Goal: Transaction & Acquisition: Purchase product/service

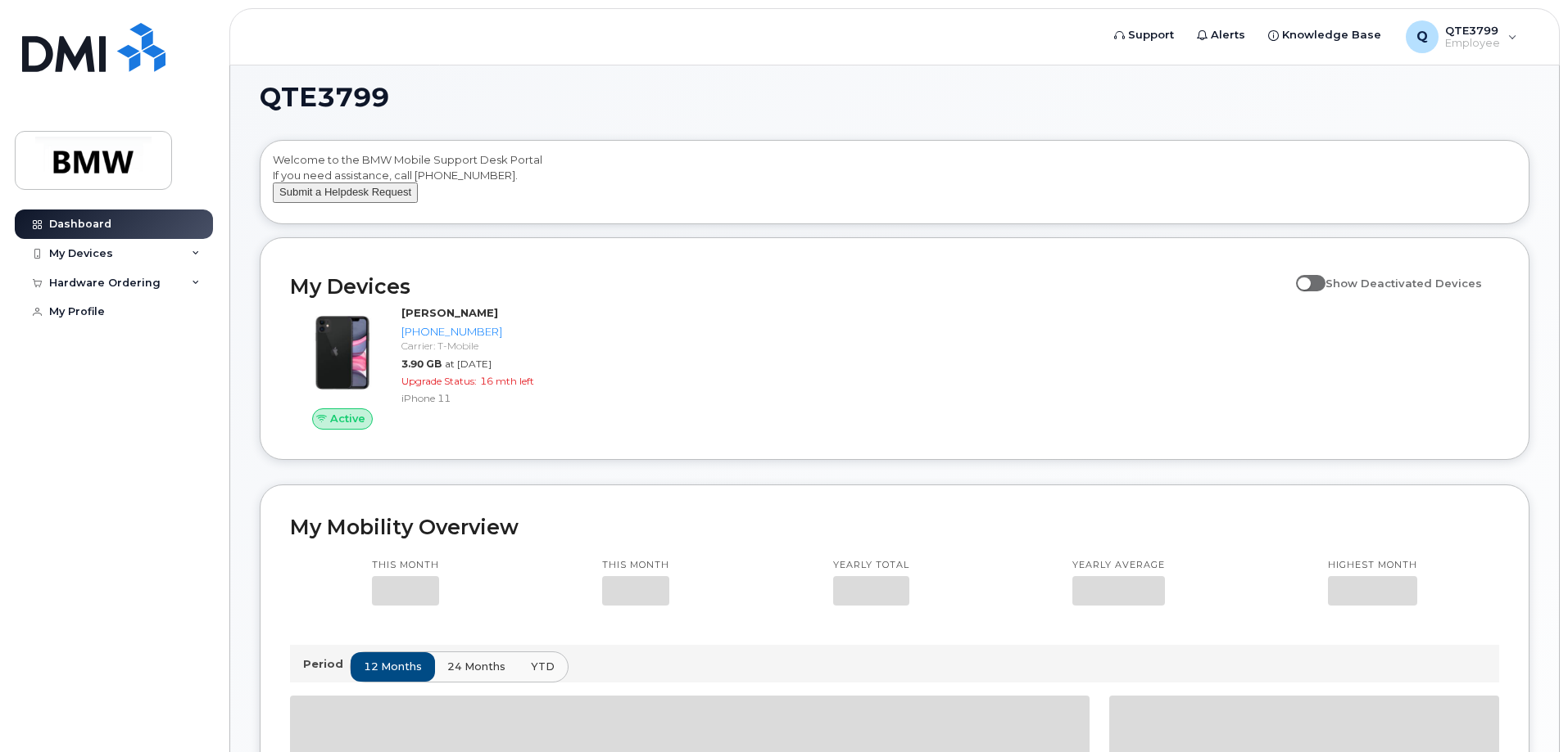
scroll to position [82, 0]
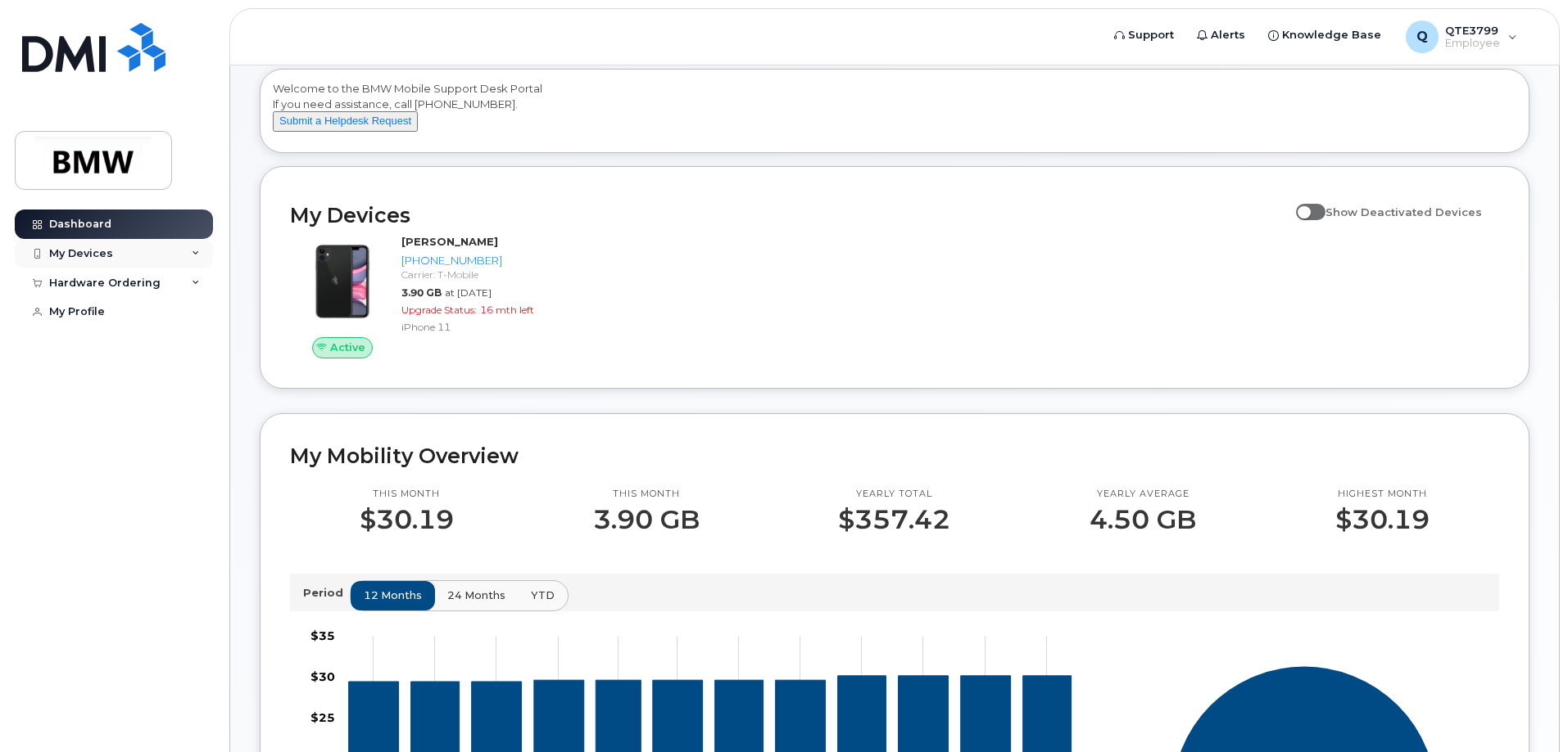
click at [94, 258] on div "My Devices" at bounding box center [81, 253] width 64 height 13
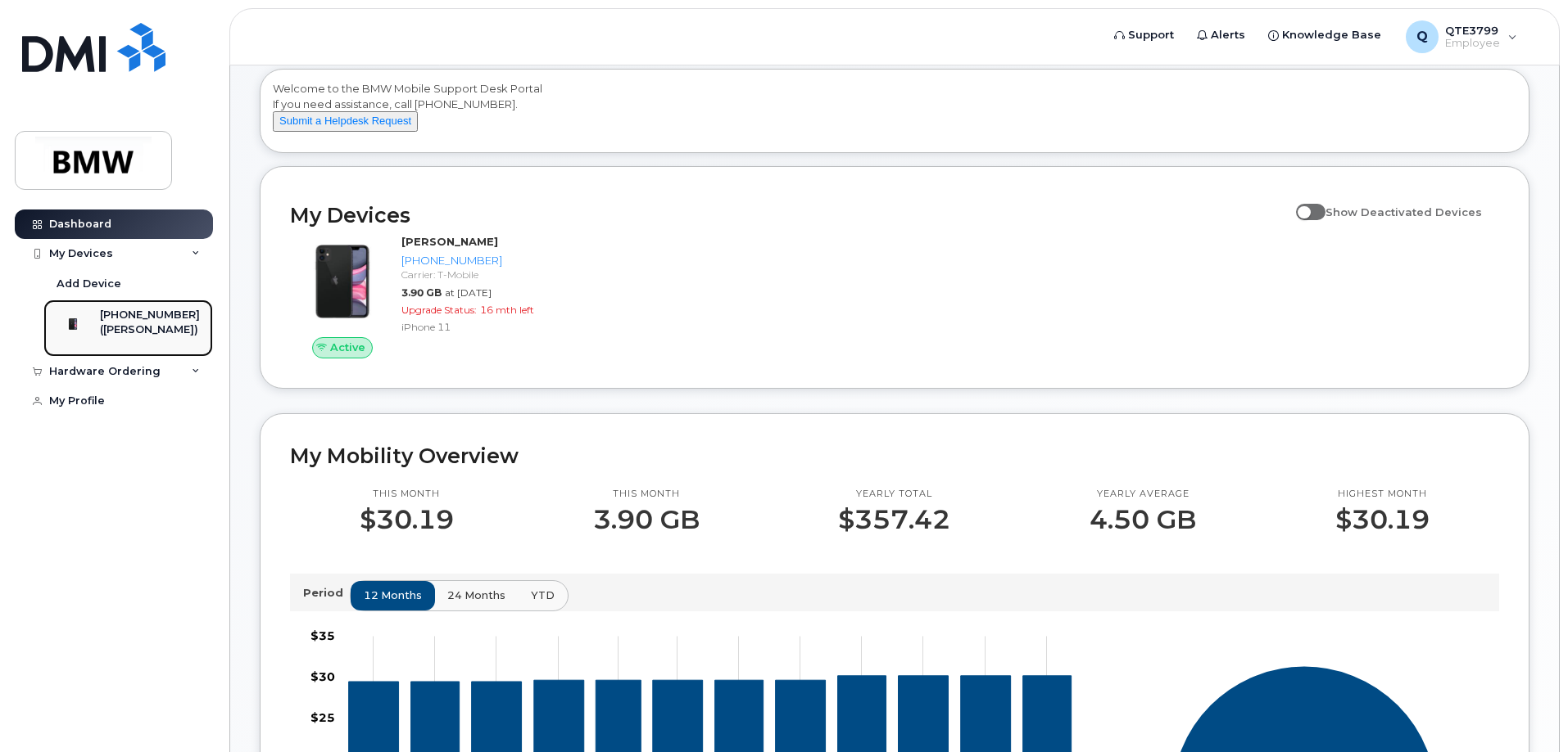
click at [152, 330] on div "([PERSON_NAME])" at bounding box center [149, 329] width 100 height 15
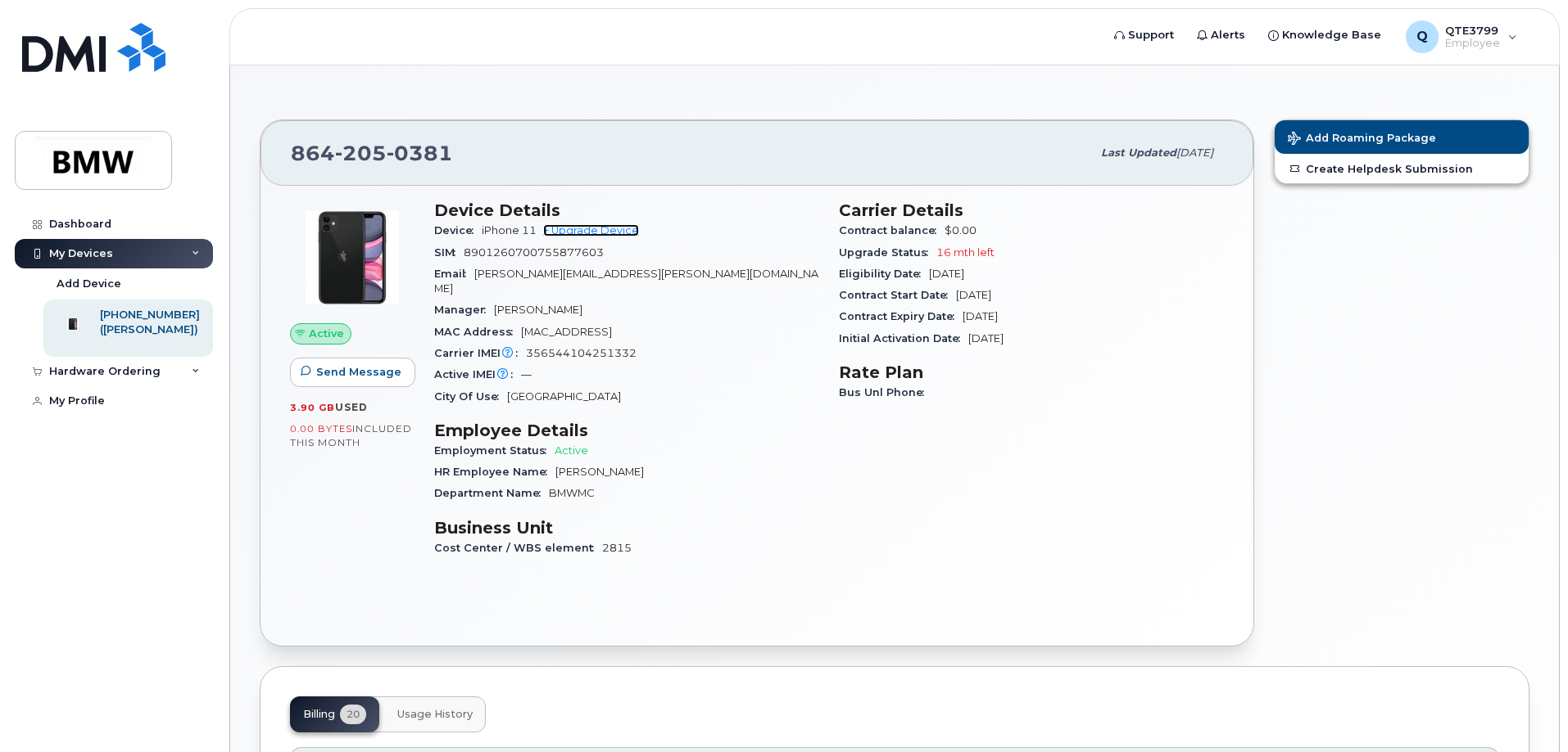
click at [587, 236] on link "+ Upgrade Device" at bounding box center [591, 231] width 96 height 12
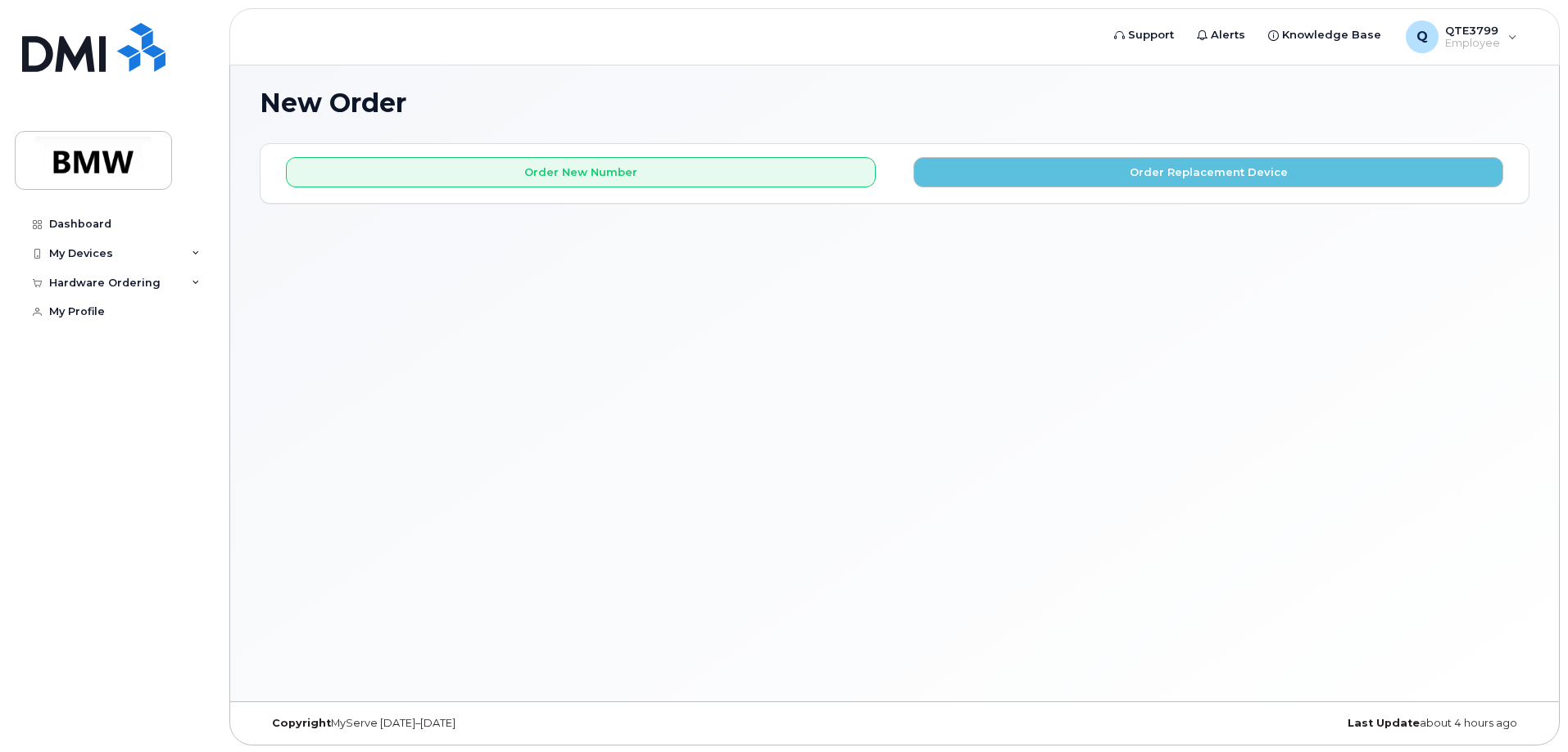
scroll to position [8, 0]
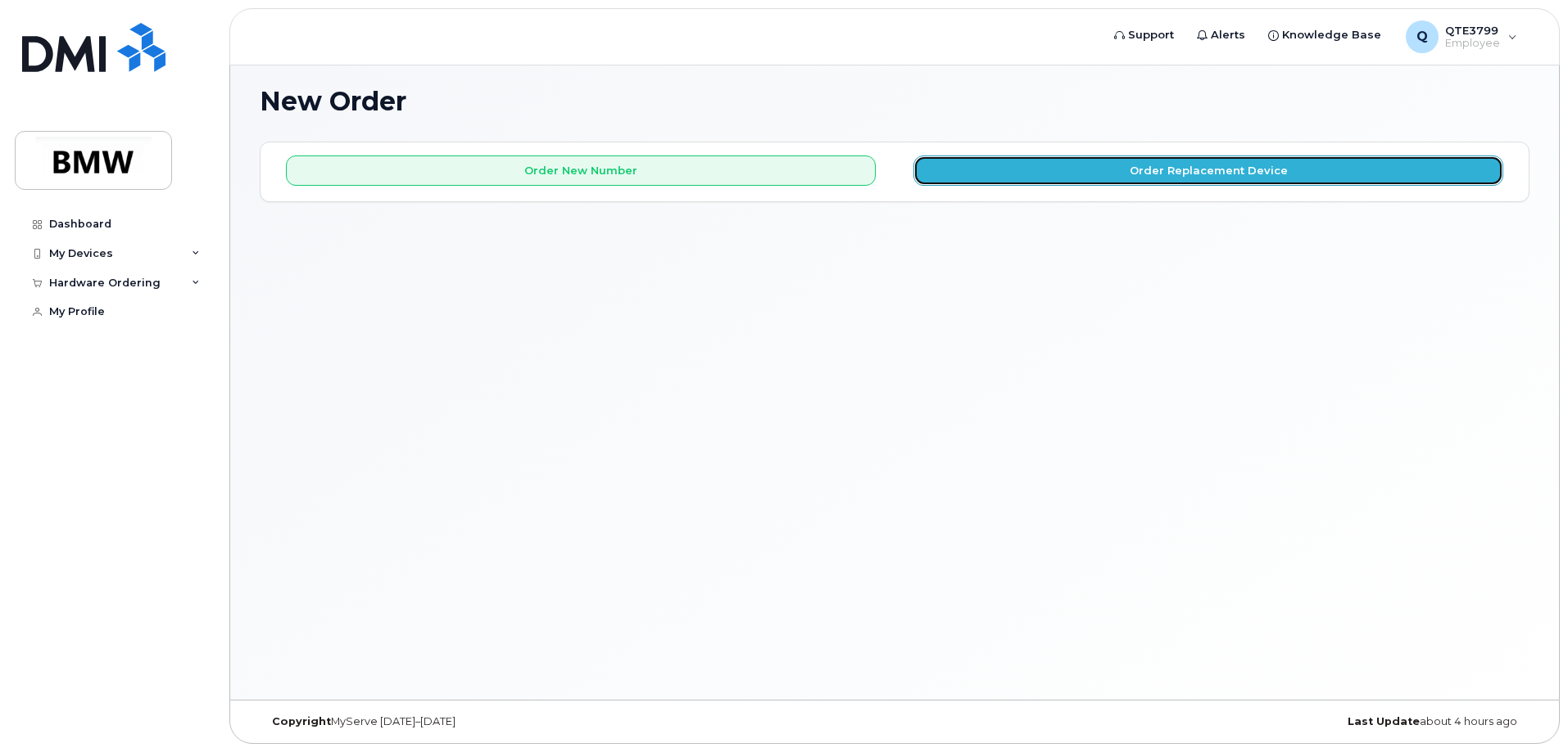
click at [1177, 170] on button "Order Replacement Device" at bounding box center [1208, 171] width 590 height 31
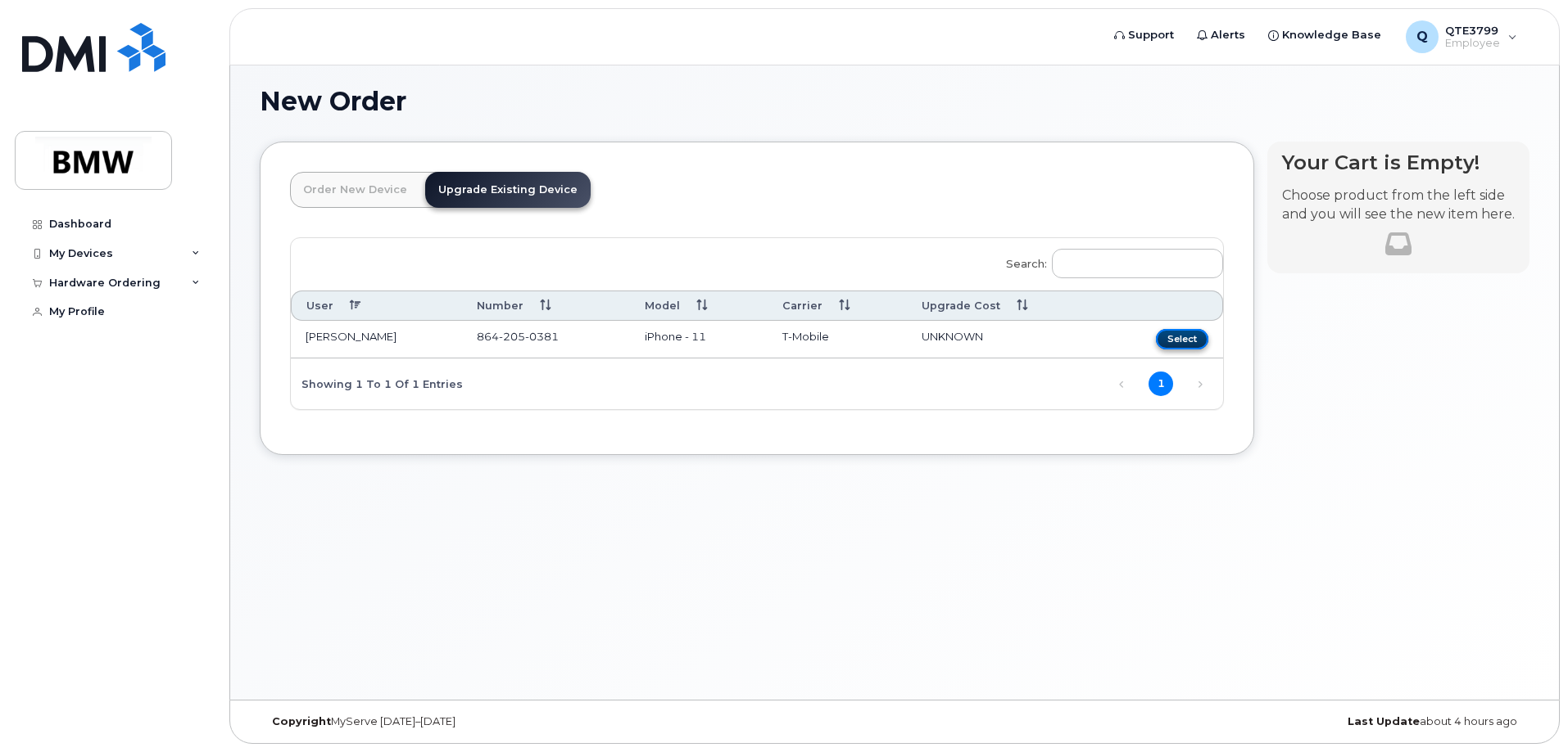
click at [1171, 332] on button "Select" at bounding box center [1181, 339] width 52 height 21
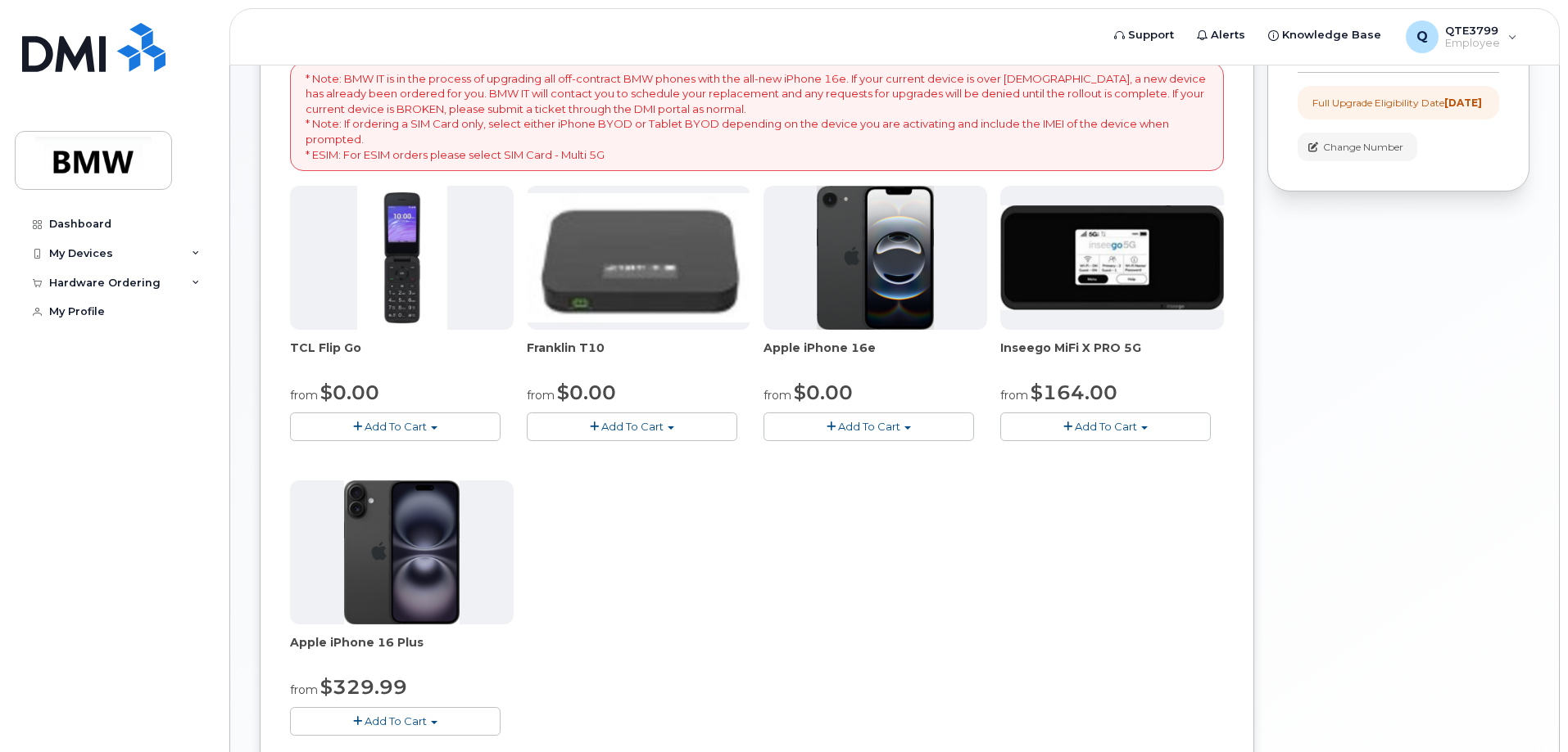
scroll to position [253, 0]
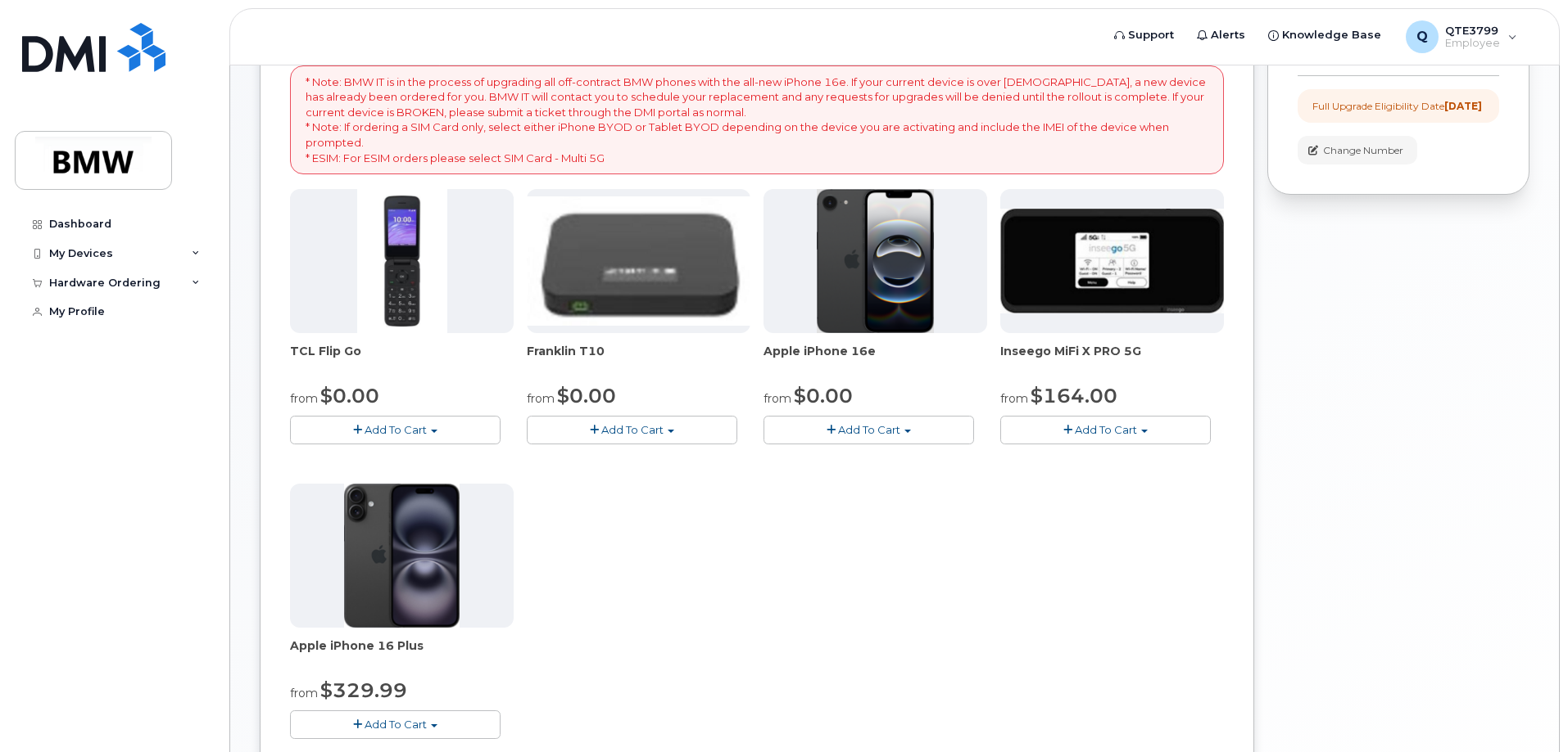
click at [877, 271] on img at bounding box center [876, 261] width 118 height 144
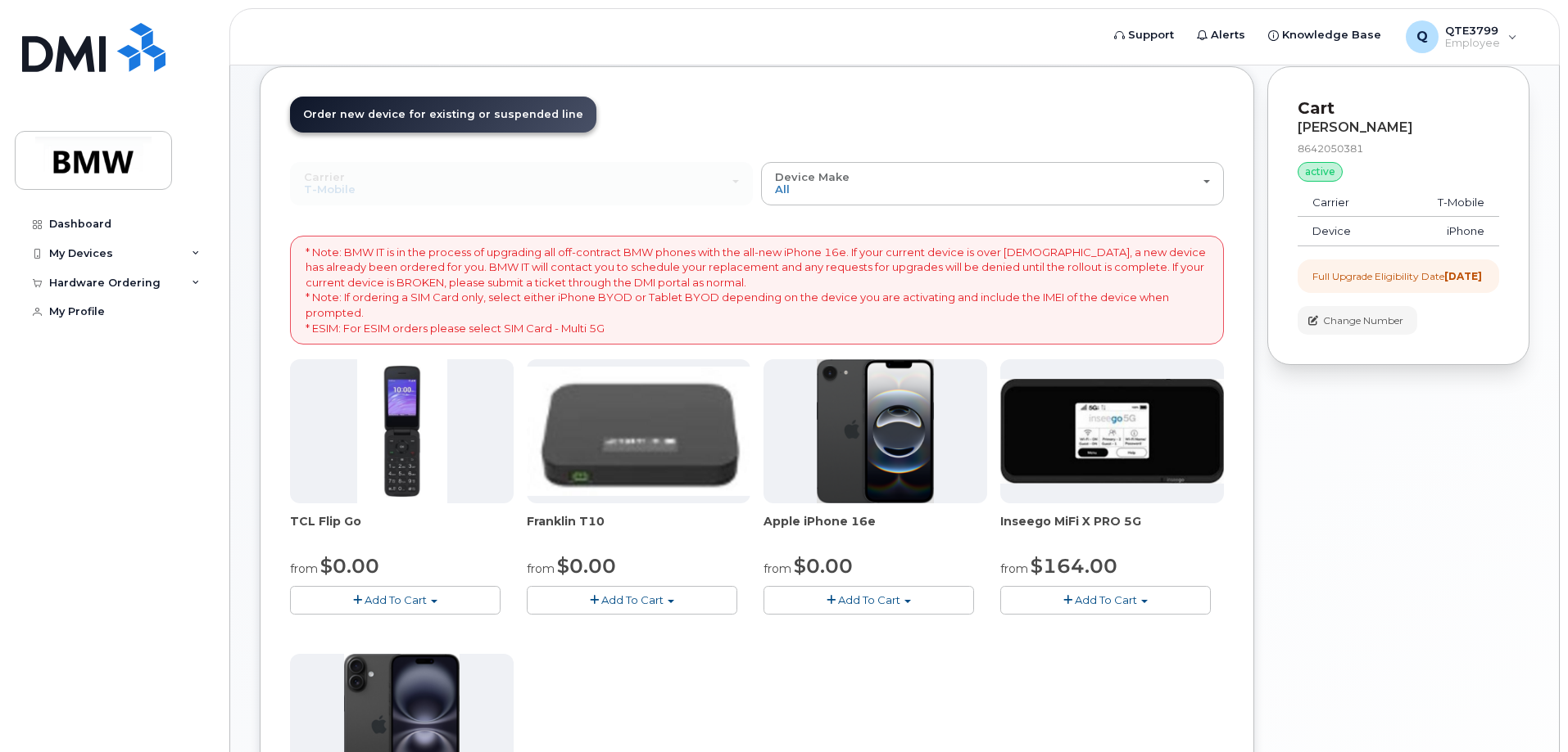
scroll to position [0, 0]
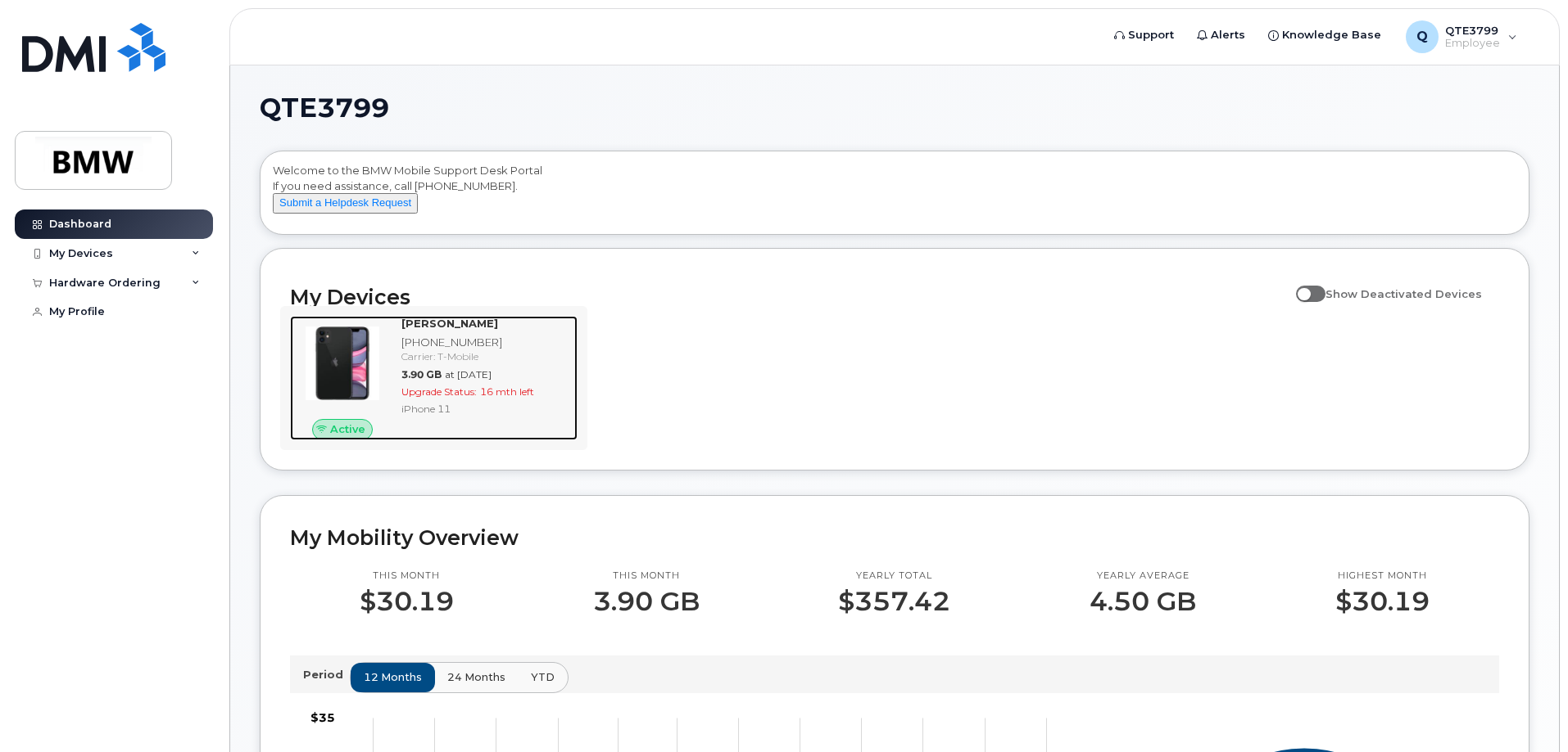
click at [338, 373] on img at bounding box center [342, 364] width 79 height 79
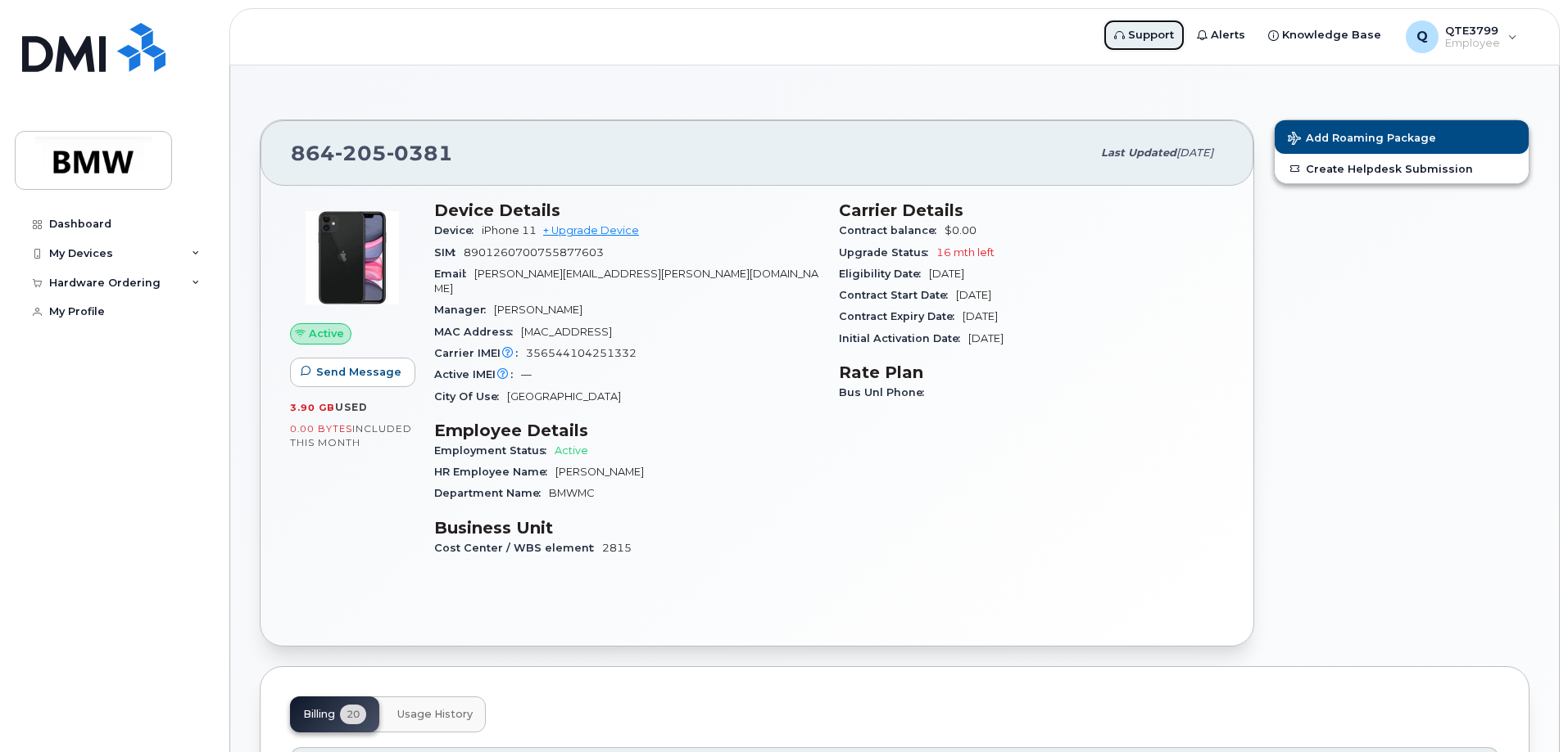
click at [1168, 34] on span "Support" at bounding box center [1151, 34] width 46 height 17
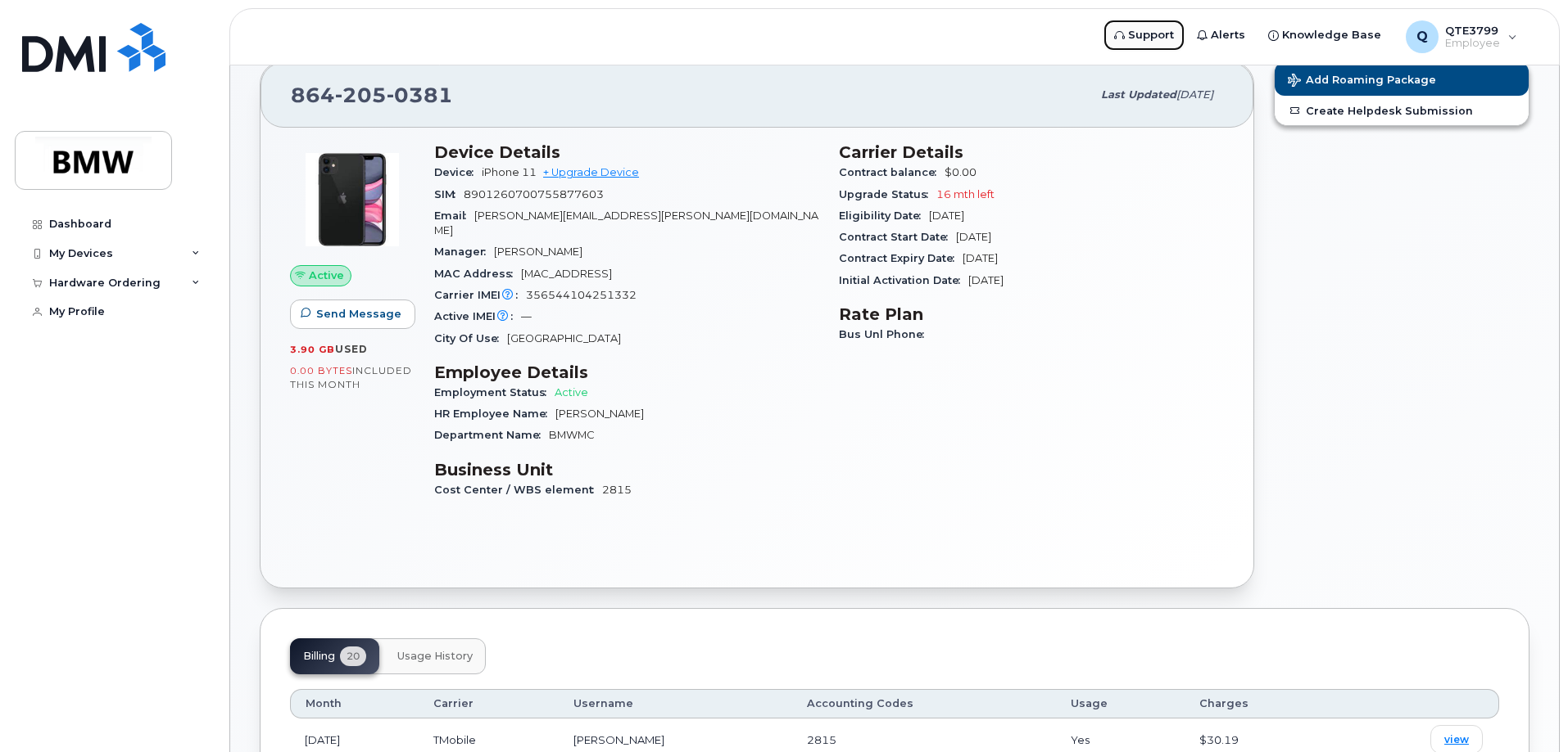
scroll to position [9, 0]
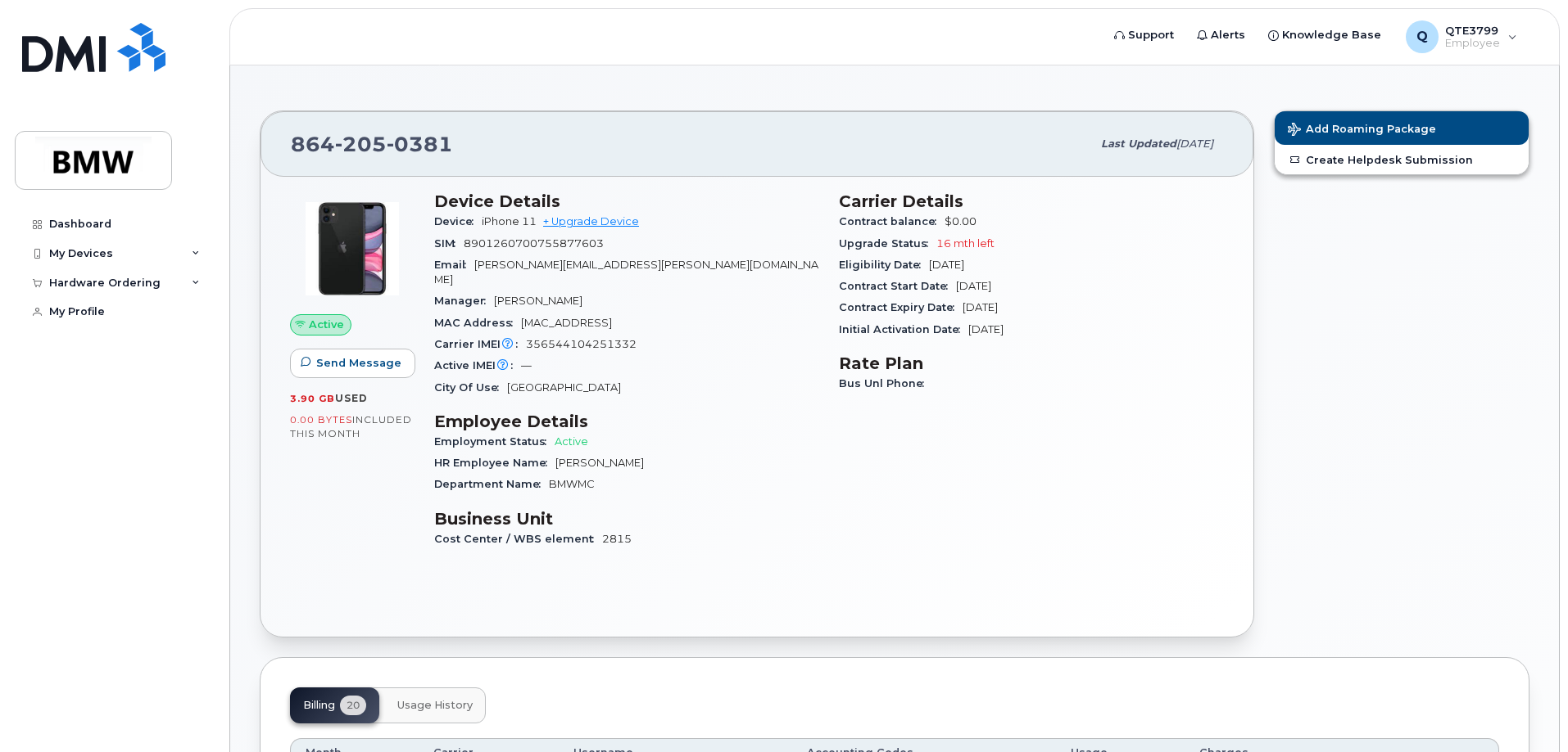
click at [585, 245] on span "8901260700755877603" at bounding box center [534, 243] width 140 height 12
click at [520, 201] on h3 "Device Details" at bounding box center [626, 201] width 385 height 20
click at [510, 339] on icon at bounding box center [507, 344] width 11 height 11
click at [507, 326] on span "Carrier IMEI is reported during the last billing cycle or change of service" at bounding box center [509, 294] width 164 height 81
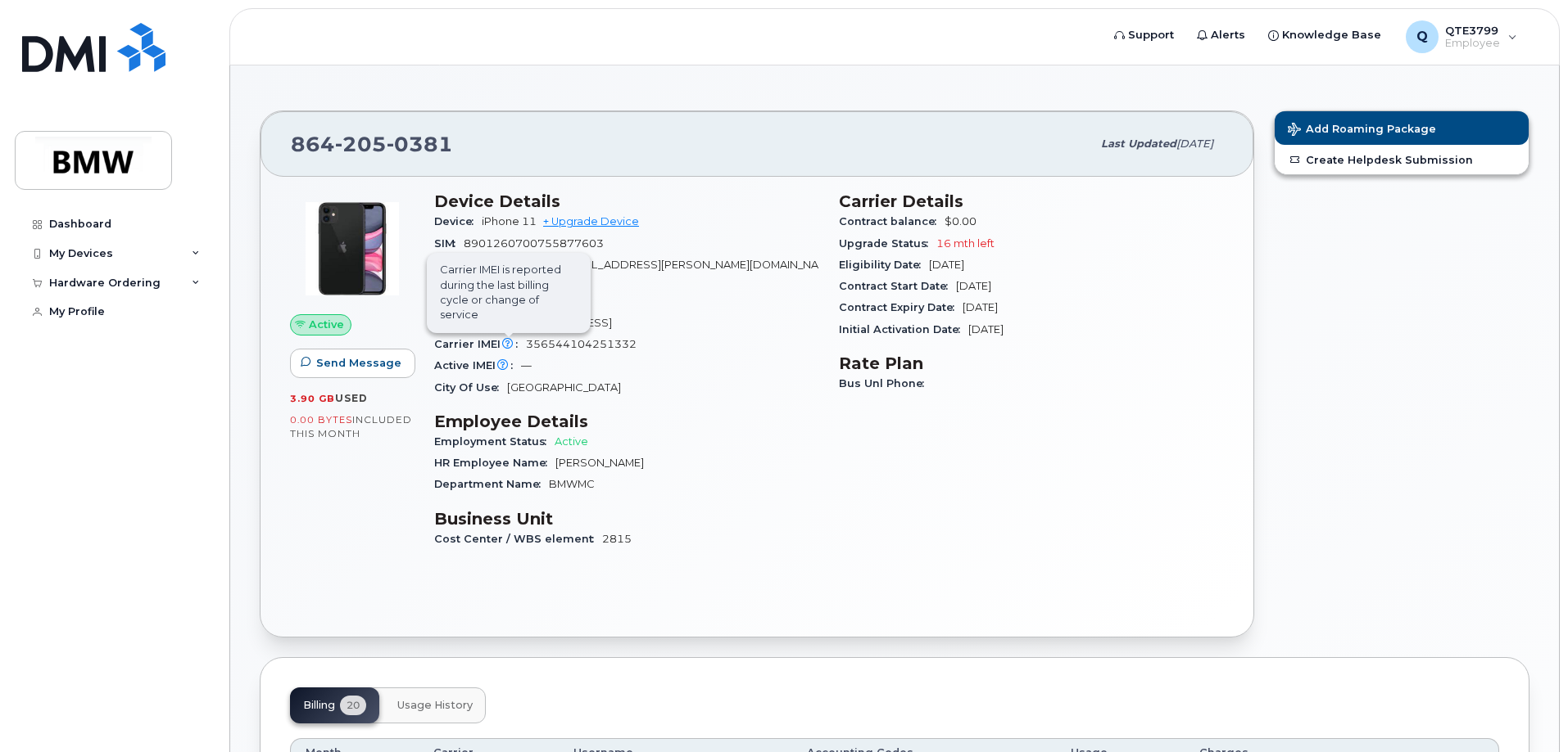
click at [507, 326] on span "Carrier IMEI is reported during the last billing cycle or change of service" at bounding box center [509, 294] width 164 height 81
click at [620, 355] on div "Active IMEI Active IMEI is refreshed daily with a delay of up to 48 hours follo…" at bounding box center [626, 366] width 385 height 22
click at [496, 219] on span "iPhone 11" at bounding box center [509, 221] width 55 height 12
click at [469, 222] on span "Device" at bounding box center [458, 221] width 47 height 12
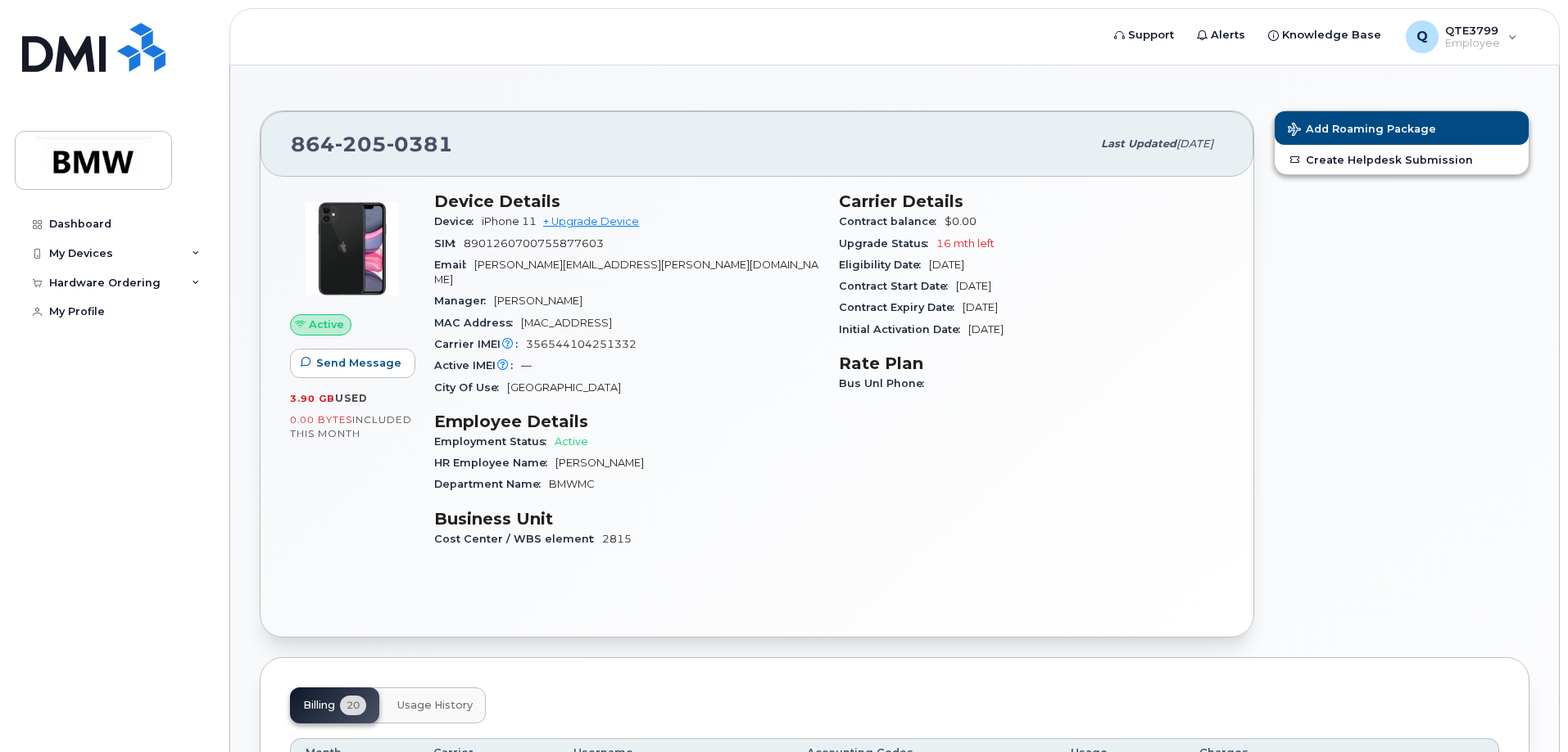
click at [479, 202] on h3 "Device Details" at bounding box center [626, 201] width 385 height 20
click at [83, 234] on link "Dashboard" at bounding box center [113, 225] width 198 height 30
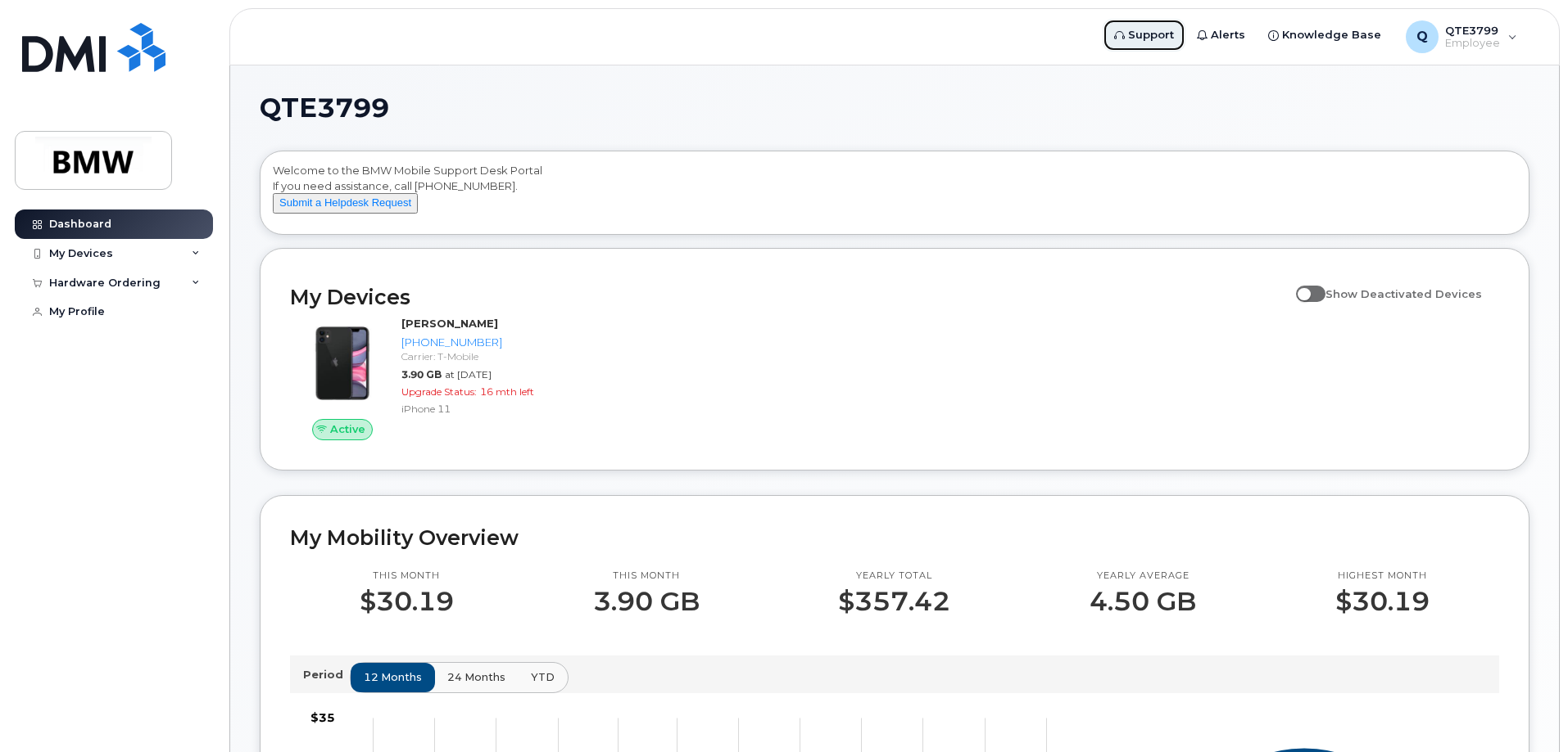
click at [1176, 46] on link "Support" at bounding box center [1144, 34] width 83 height 33
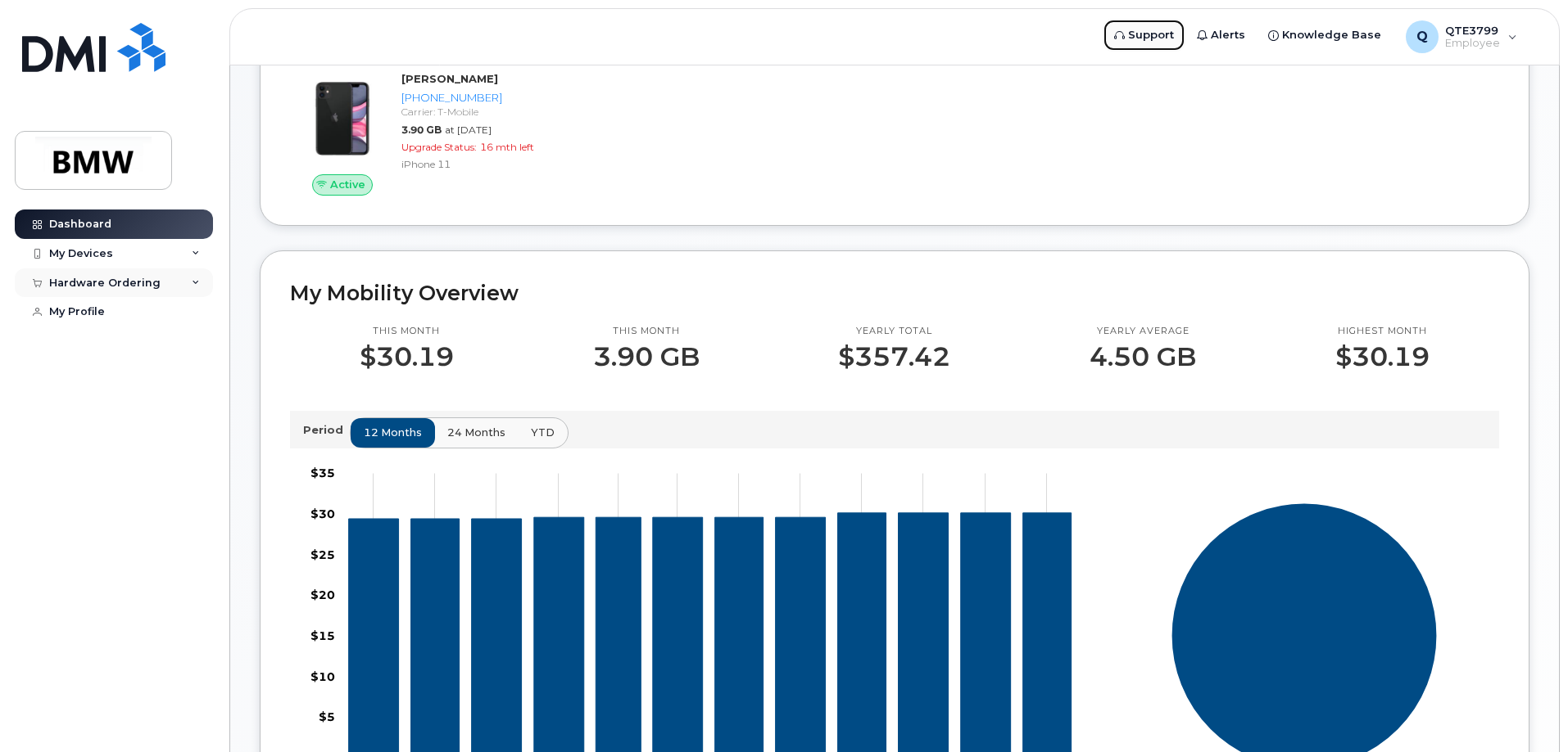
scroll to position [245, 0]
click at [48, 258] on div "My Devices" at bounding box center [113, 254] width 198 height 30
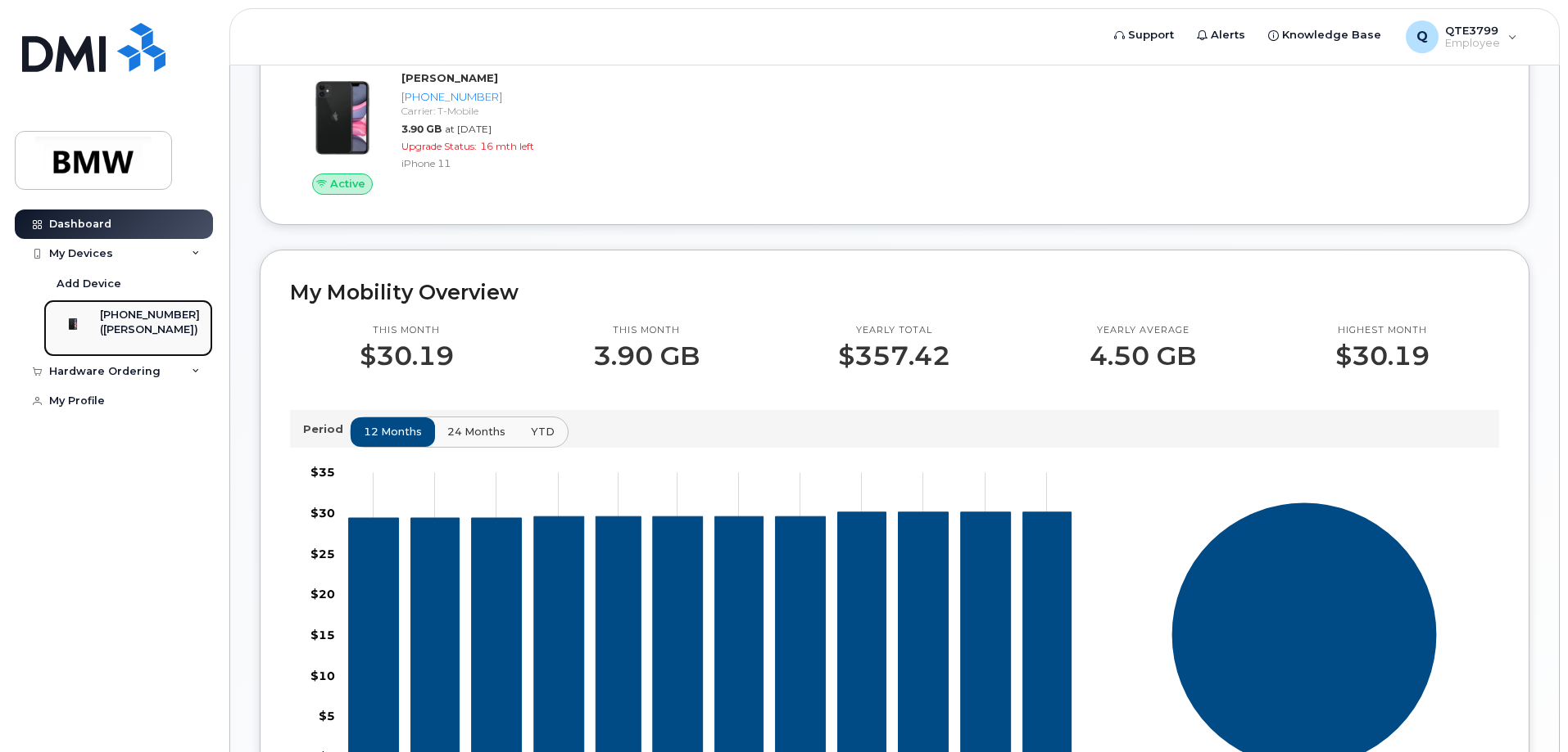
click at [80, 311] on div at bounding box center [72, 323] width 42 height 33
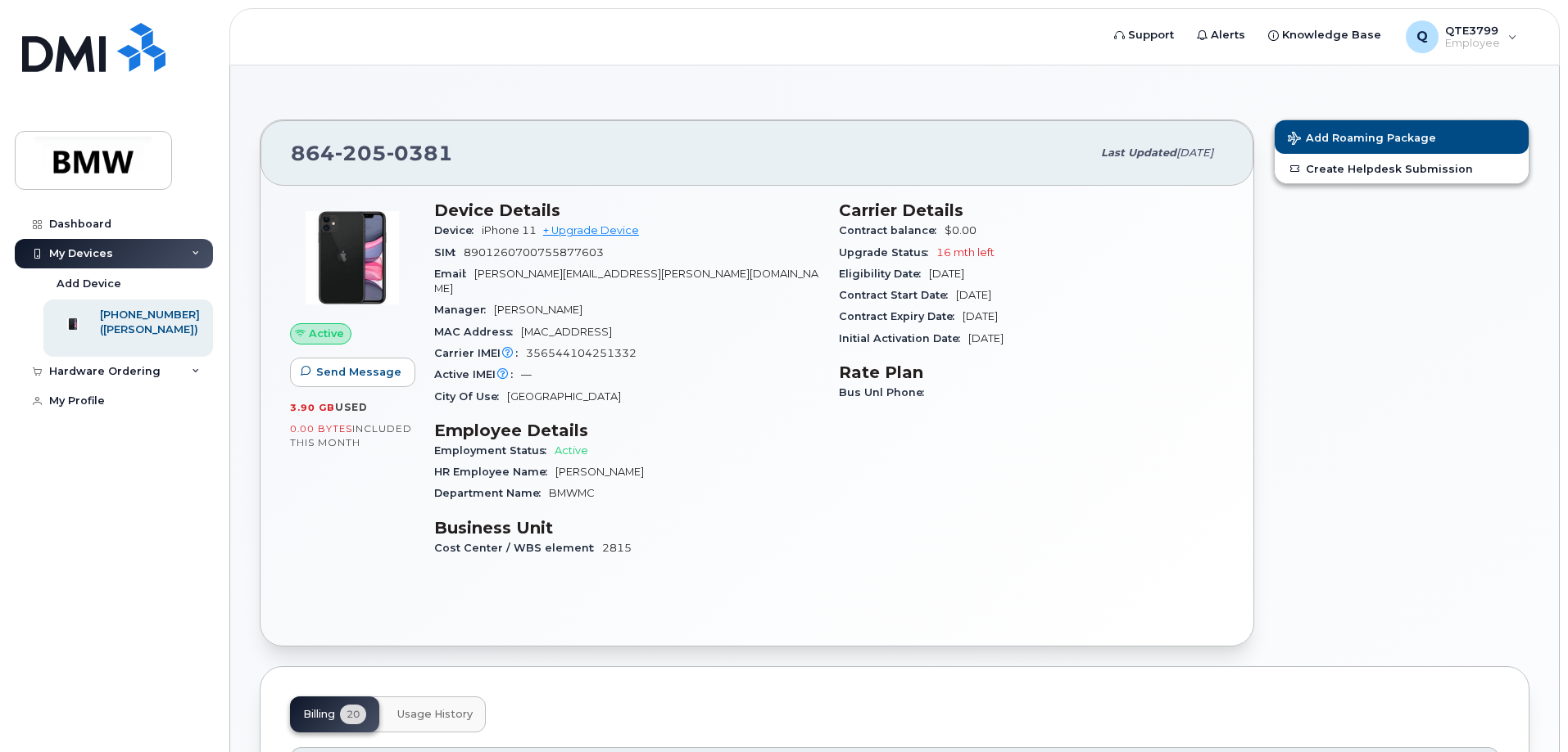
click at [582, 238] on div "Device iPhone 11 + Upgrade Device" at bounding box center [626, 231] width 385 height 22
click at [581, 230] on link "+ Upgrade Device" at bounding box center [591, 231] width 96 height 12
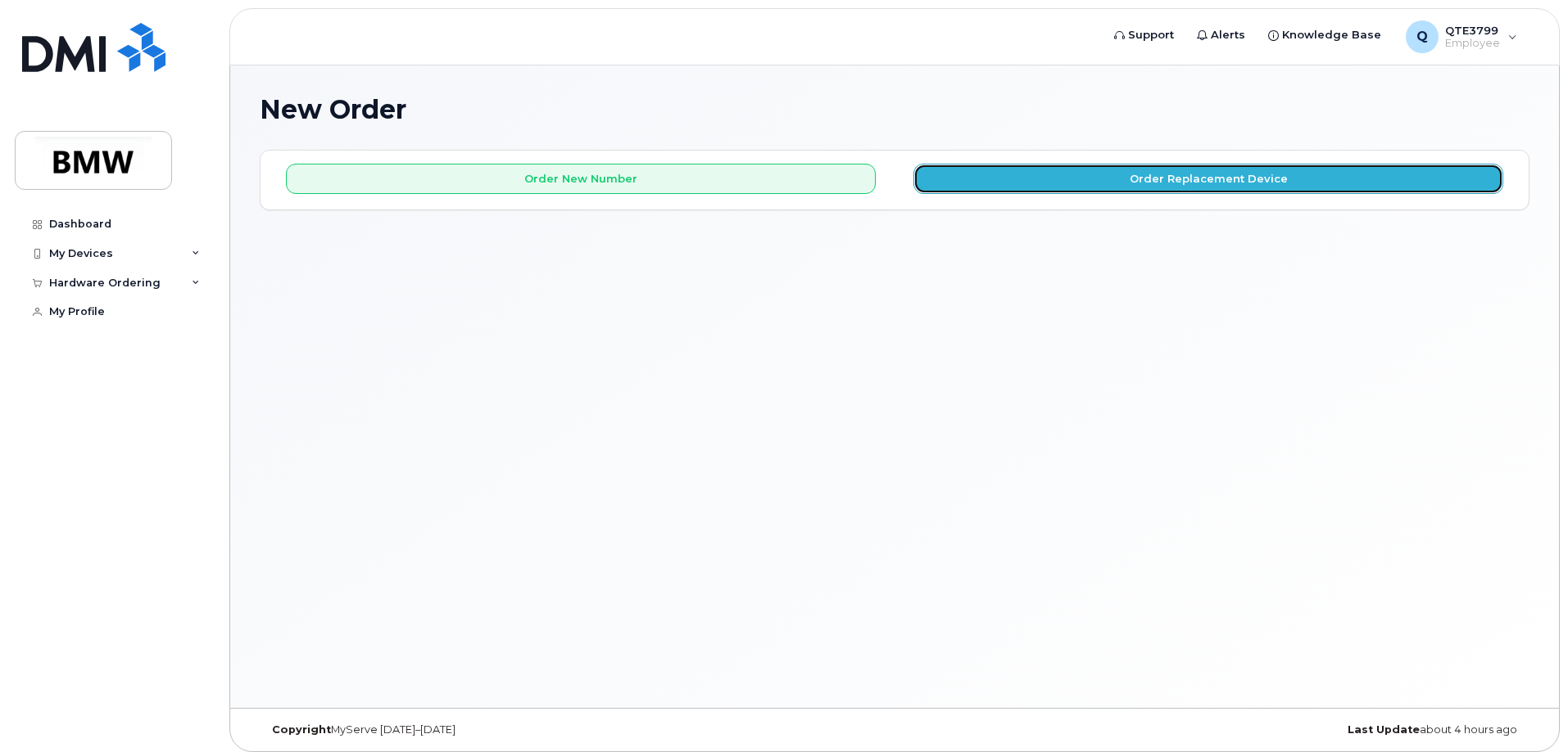
click at [1187, 188] on button "Order Replacement Device" at bounding box center [1208, 178] width 590 height 31
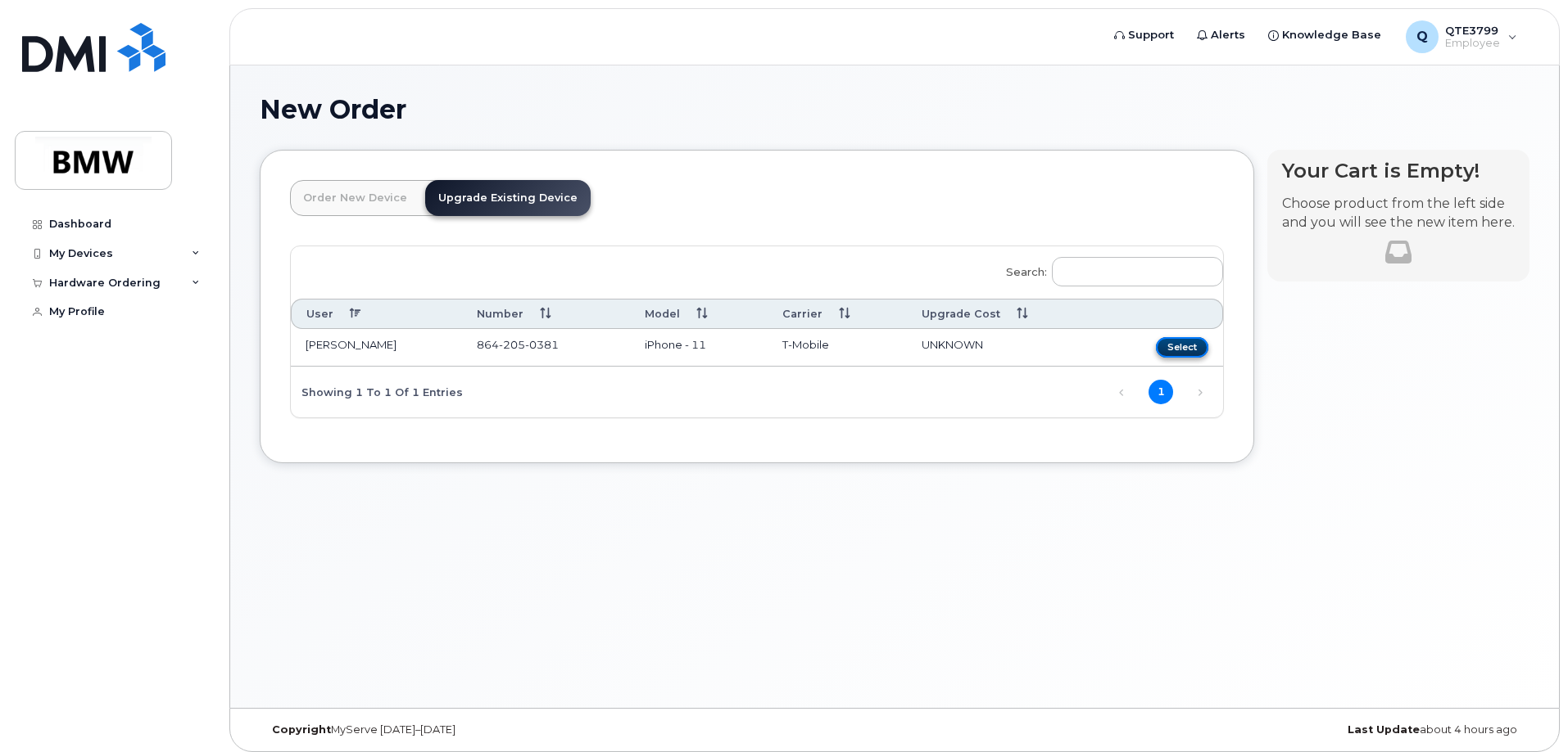
click at [1181, 345] on button "Select" at bounding box center [1181, 347] width 52 height 21
